Goal: Transaction & Acquisition: Purchase product/service

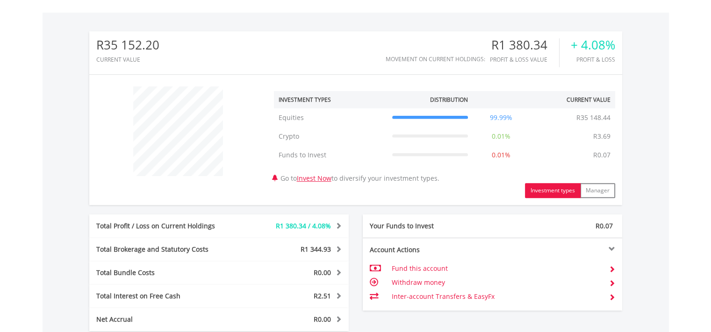
scroll to position [374, 0]
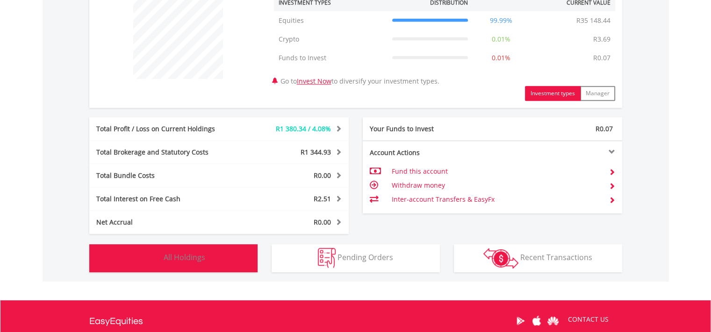
click at [129, 247] on button "Holdings All Holdings" at bounding box center [173, 258] width 168 height 28
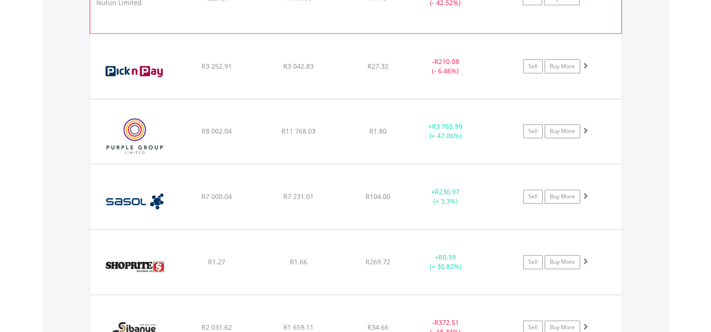
scroll to position [1094, 0]
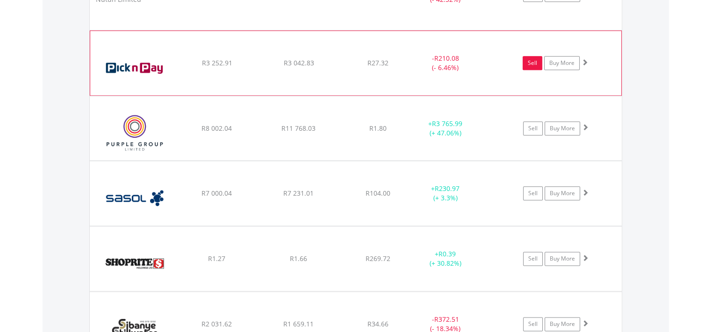
click at [535, 61] on link "Sell" at bounding box center [532, 63] width 20 height 14
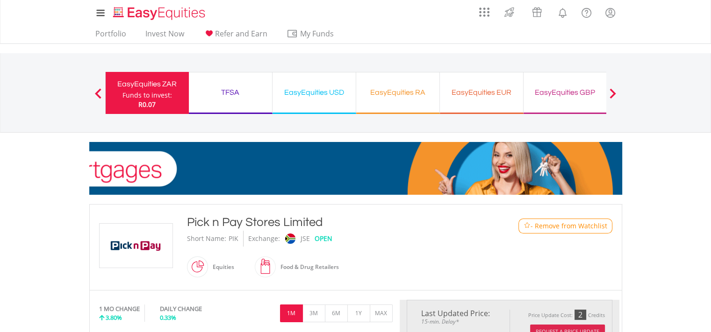
type input "*******"
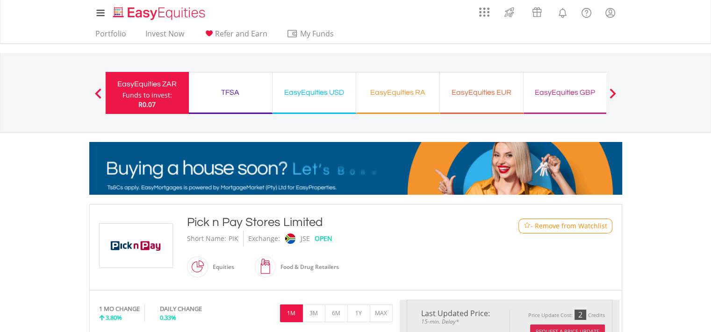
type input "******"
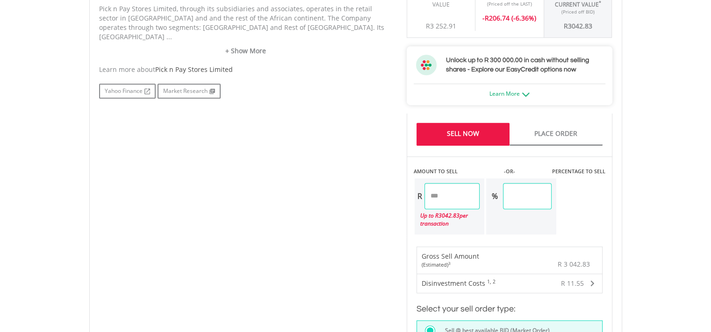
scroll to position [561, 0]
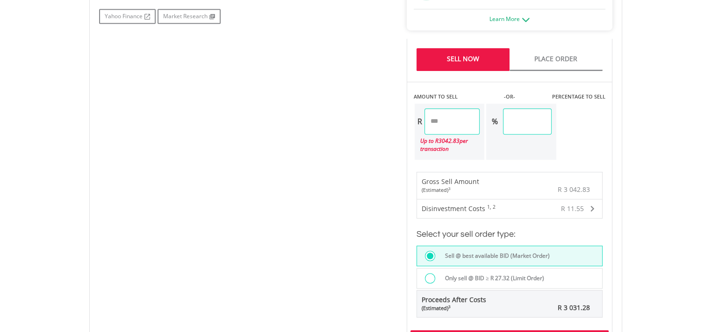
drag, startPoint x: 465, startPoint y: 125, endPoint x: 413, endPoint y: 118, distance: 52.8
click at [414, 123] on div "R *******" at bounding box center [446, 121] width 65 height 26
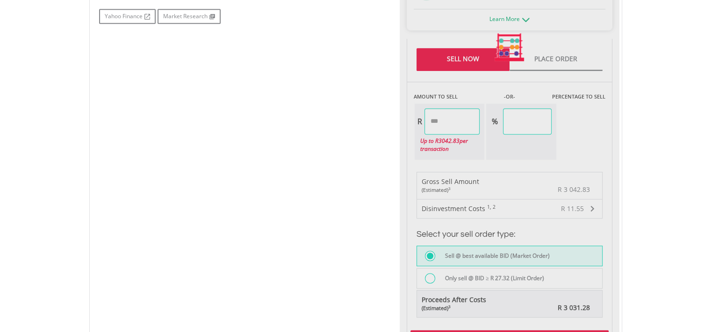
click at [378, 100] on div "No chart available. 1 MO CHANGE 3.80% DAILY CHANGE 0.33% 1M 3M 6M 1Y MAX Chart …" at bounding box center [355, 47] width 527 height 617
type input "*****"
type input "****"
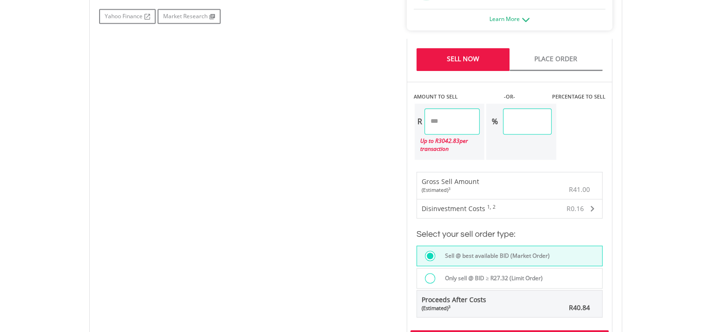
scroll to position [654, 0]
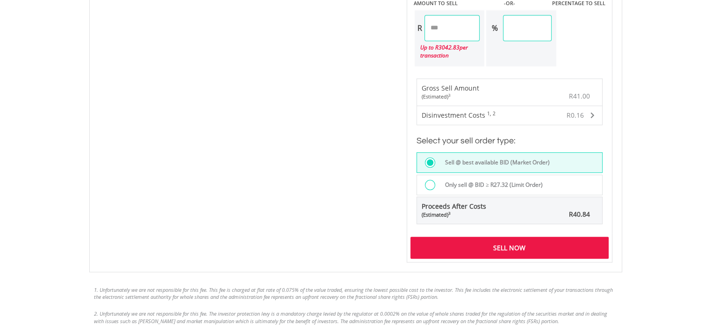
click at [422, 237] on div "Sell Now" at bounding box center [509, 247] width 198 height 21
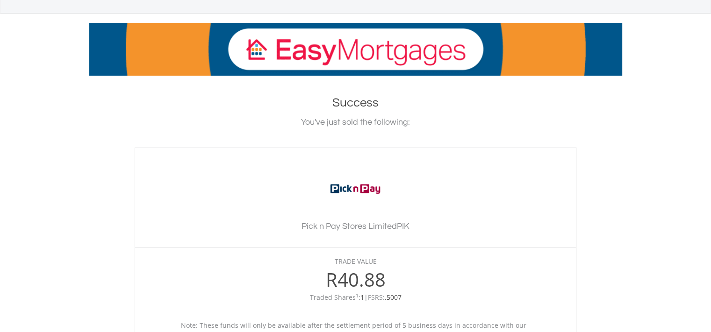
scroll to position [187, 0]
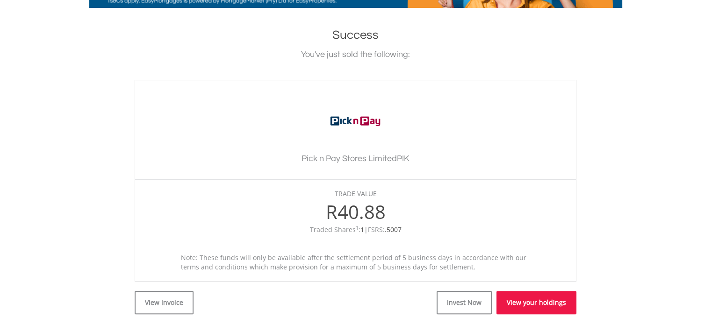
click at [514, 295] on link "View your holdings" at bounding box center [536, 302] width 80 height 23
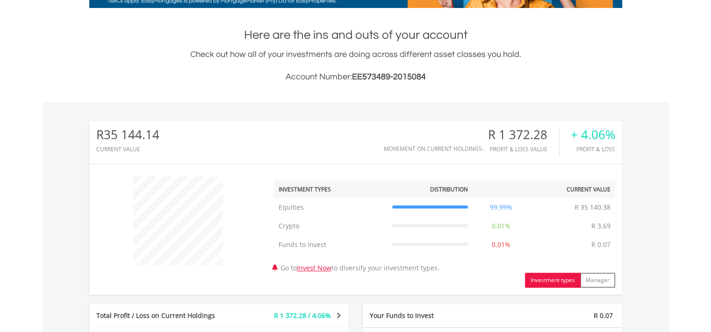
scroll to position [374, 0]
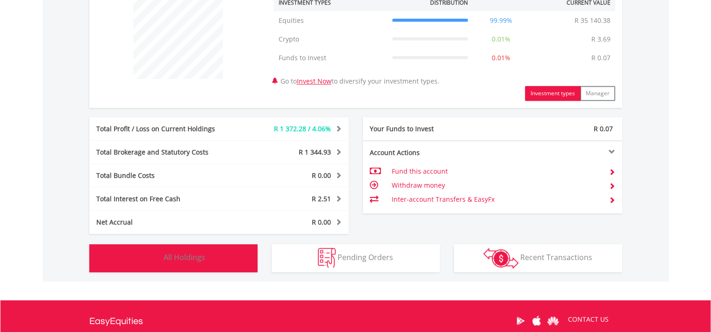
click at [194, 253] on span "All Holdings" at bounding box center [185, 257] width 42 height 10
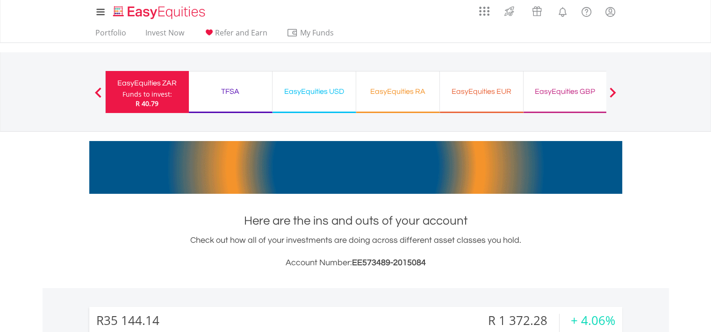
scroll to position [0, 0]
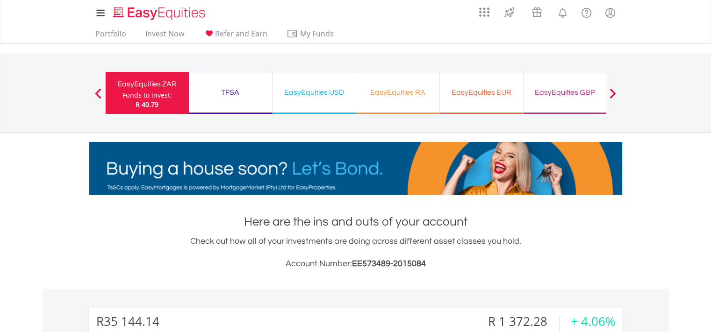
click at [289, 104] on div "EasyEquities USD Funds to invest: R 40.79" at bounding box center [314, 93] width 84 height 42
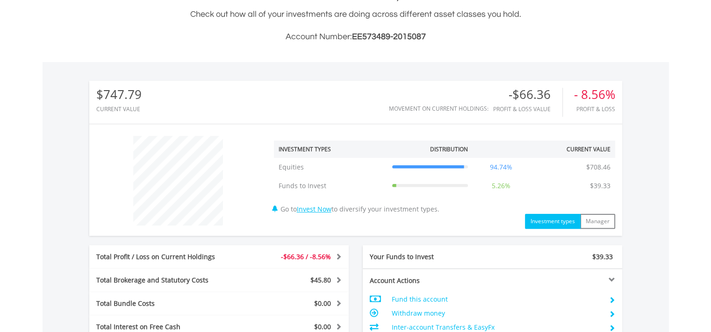
scroll to position [327, 0]
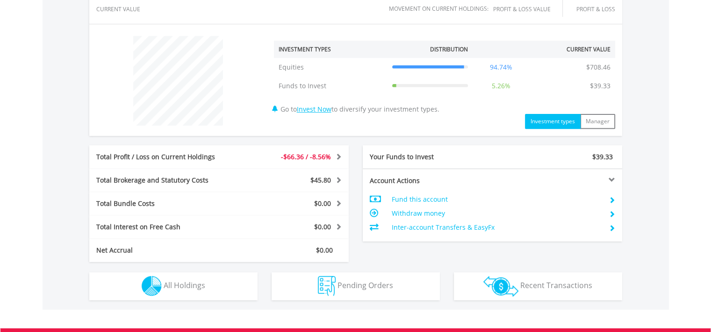
click at [339, 157] on span at bounding box center [337, 156] width 9 height 7
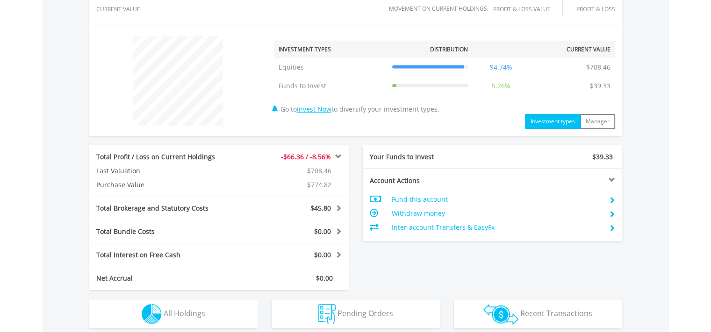
click at [339, 157] on span at bounding box center [337, 156] width 9 height 7
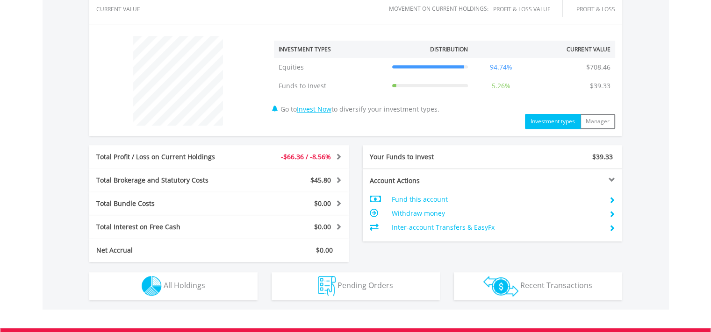
click at [338, 159] on span at bounding box center [337, 156] width 9 height 7
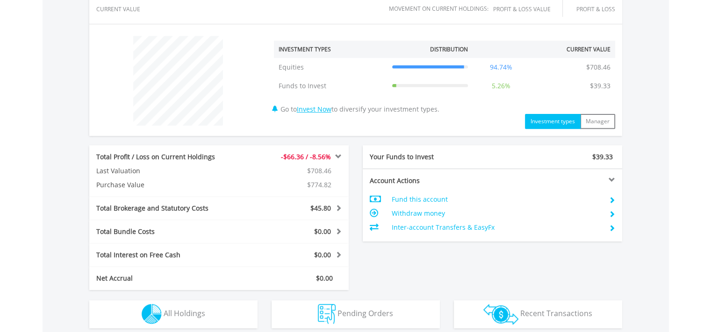
click at [338, 159] on span at bounding box center [337, 156] width 9 height 7
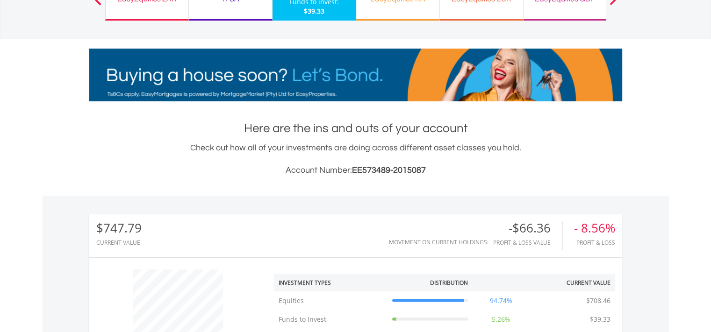
scroll to position [0, 0]
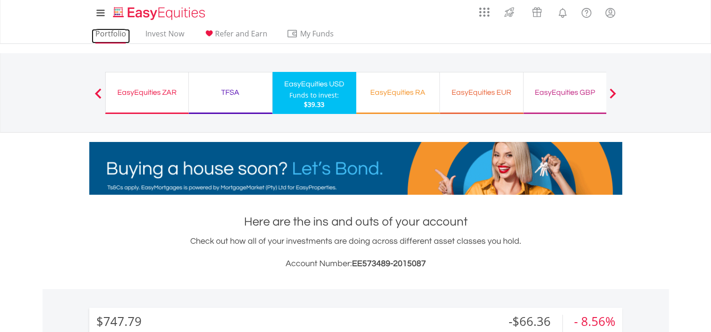
click at [114, 31] on link "Portfolio" at bounding box center [111, 36] width 38 height 14
